Goal: Information Seeking & Learning: Compare options

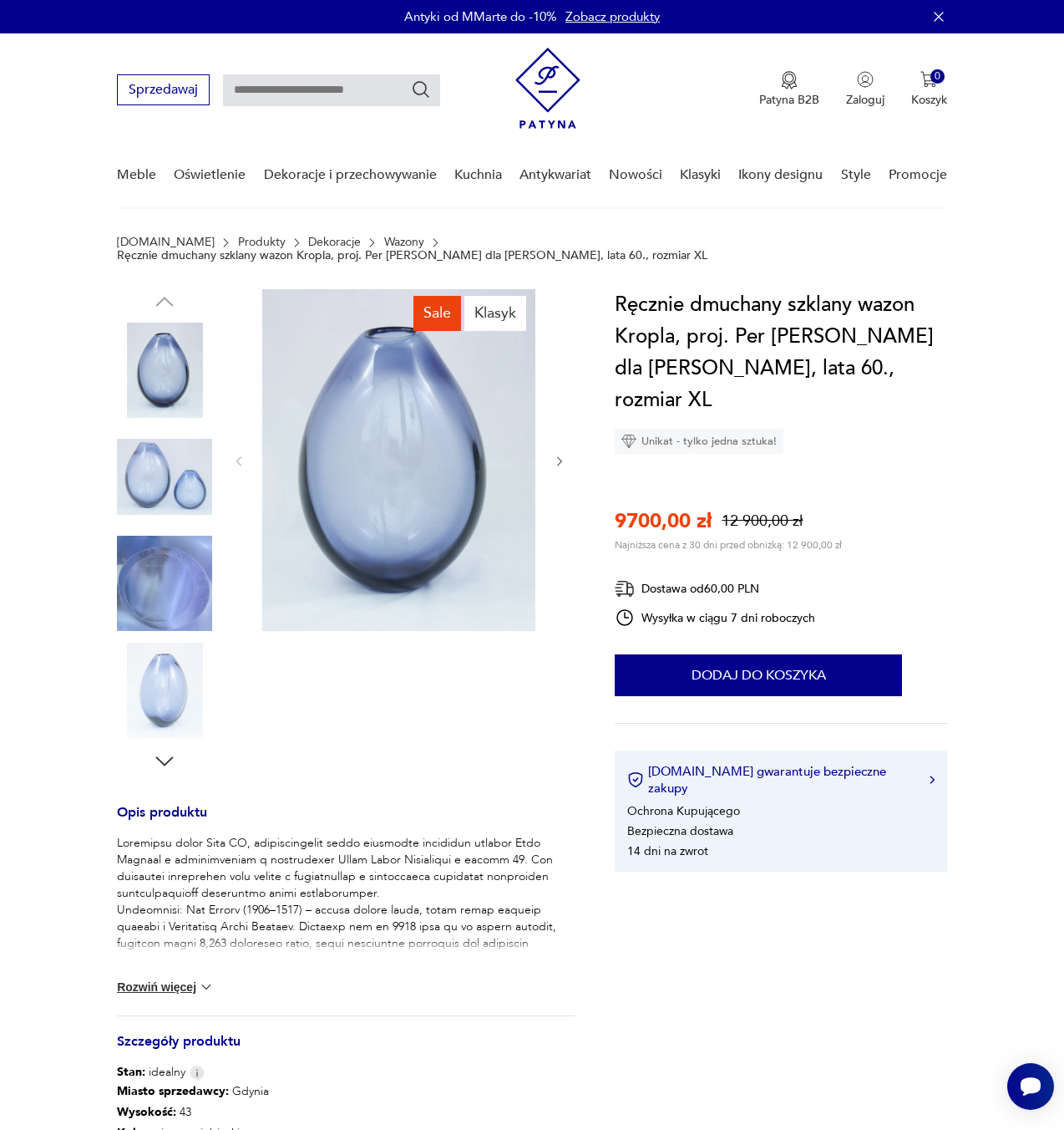
click at [167, 444] on img at bounding box center [164, 476] width 95 height 95
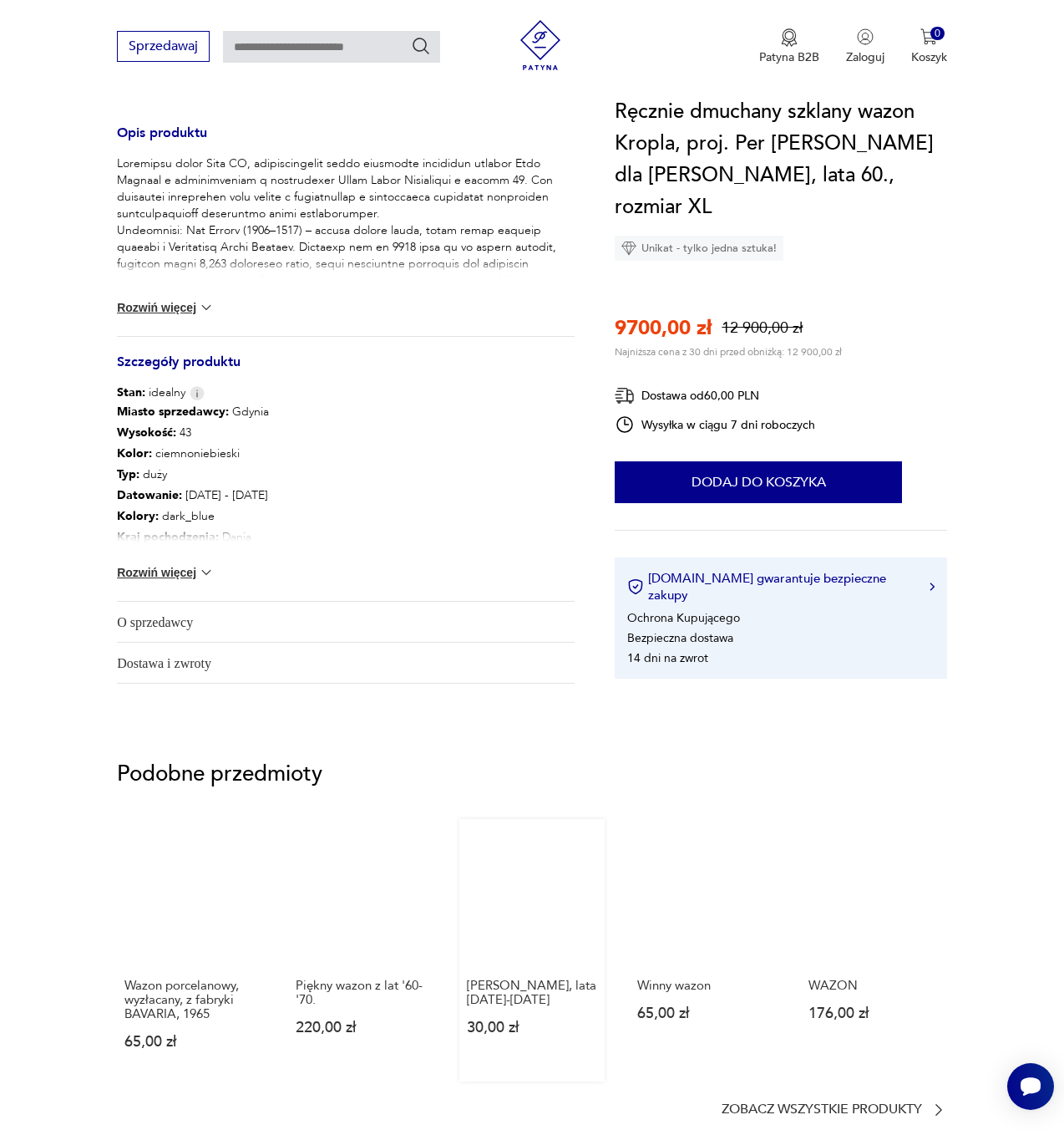
scroll to position [1062, 0]
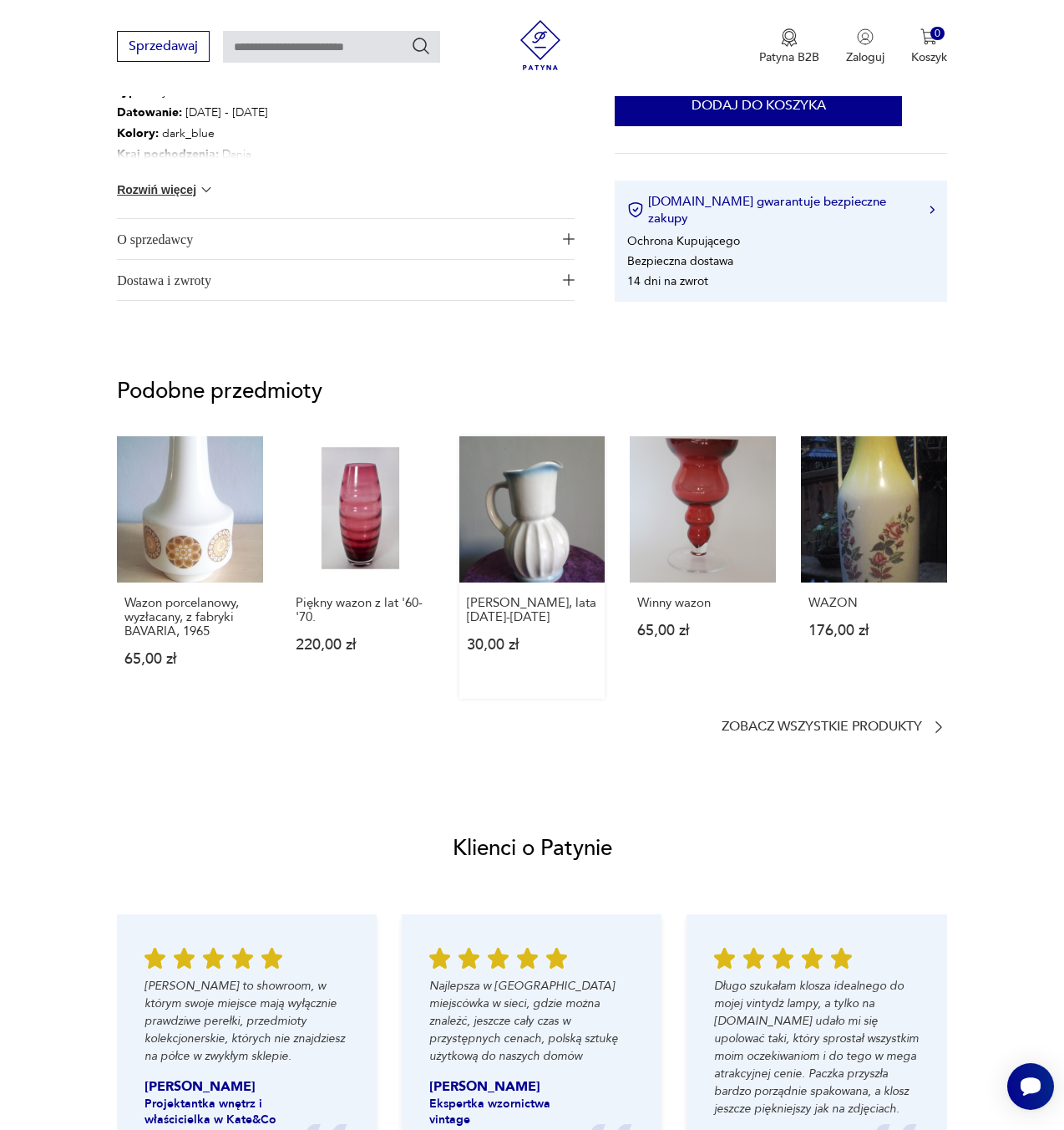
click at [481, 463] on link "Wazon Bolesławiec, lata 1920-1940 30,00 zł" at bounding box center [532, 567] width 146 height 262
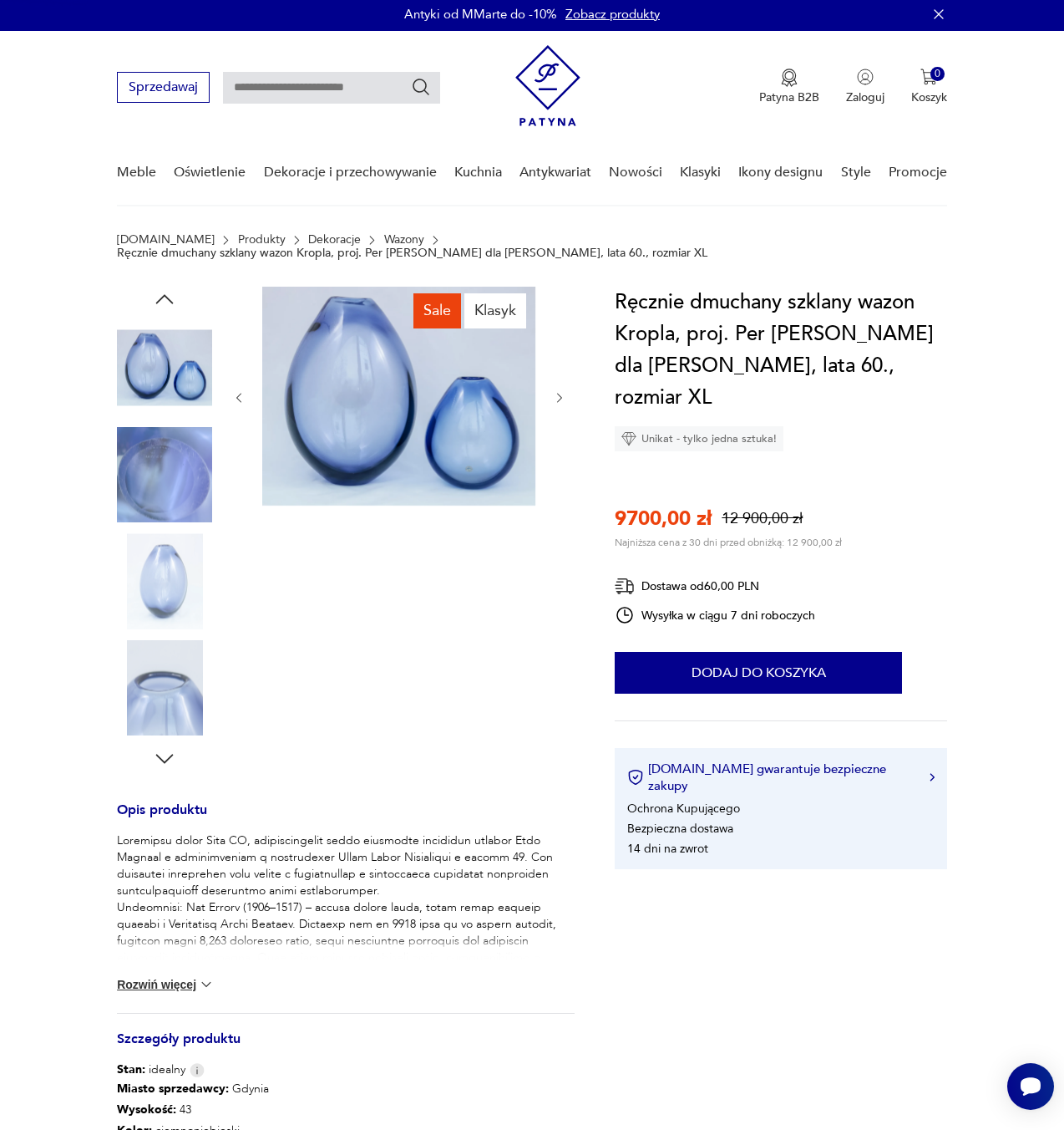
scroll to position [0, 0]
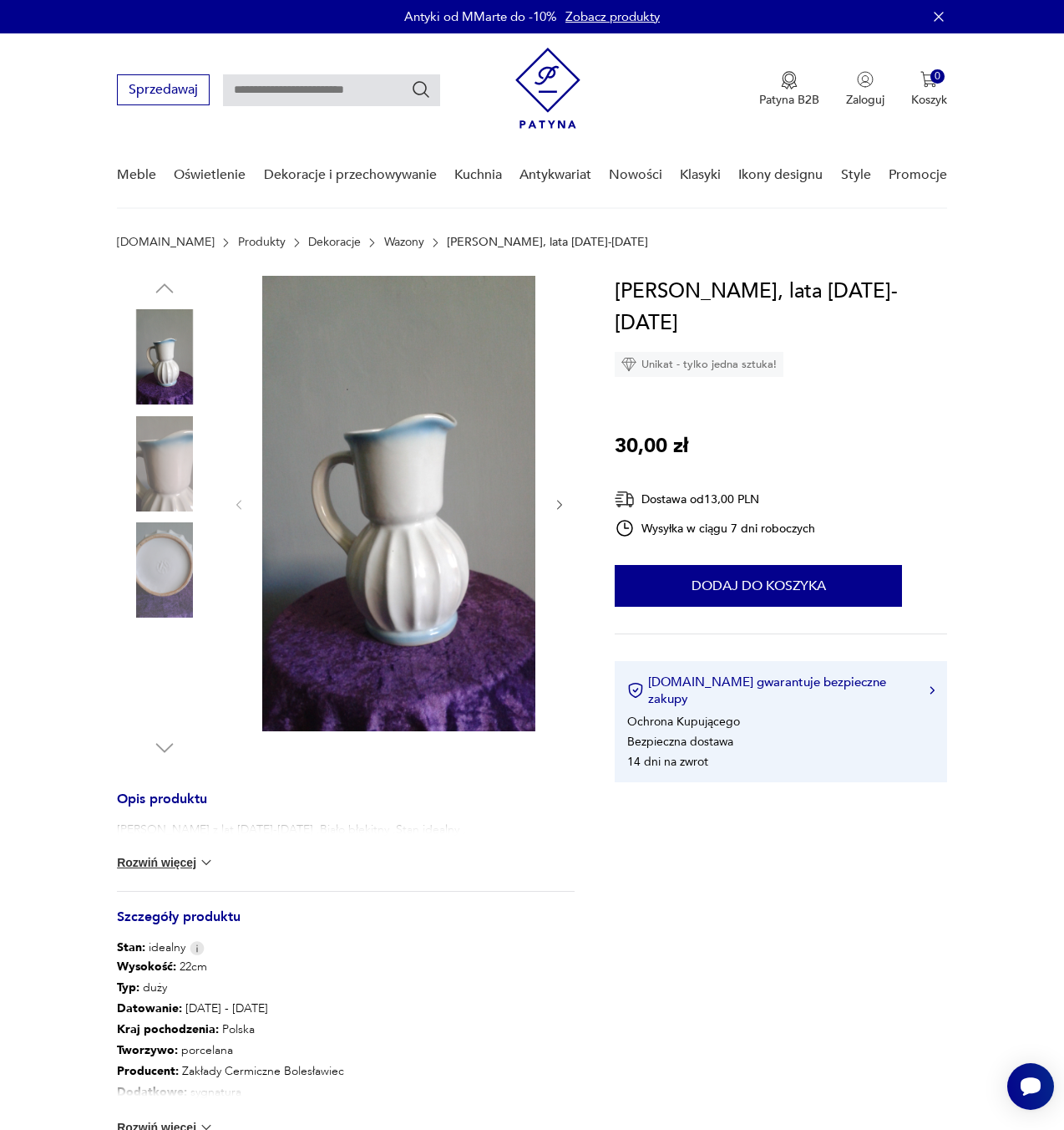
click at [559, 110] on img at bounding box center [547, 88] width 65 height 81
